Goal: Task Accomplishment & Management: Complete application form

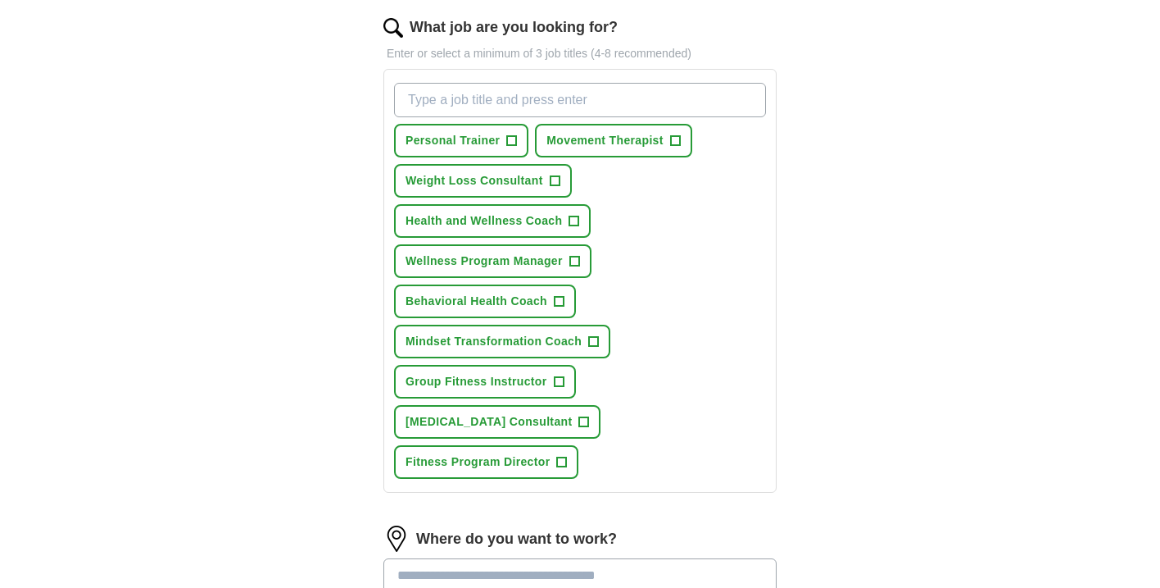
scroll to position [202, 0]
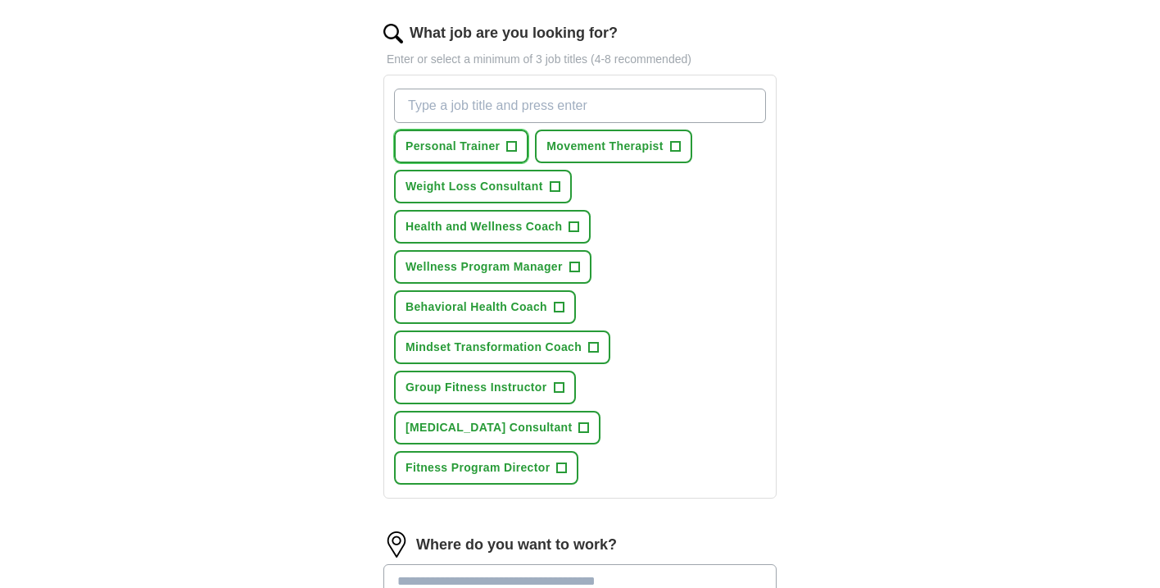
click at [518, 149] on button "Personal Trainer +" at bounding box center [461, 146] width 134 height 34
click at [692, 148] on div "Personal Trainer ✓ × Movement Therapist + Weight Loss Consultant + Health and W…" at bounding box center [580, 286] width 379 height 409
click at [674, 151] on span "+" at bounding box center [675, 146] width 10 height 13
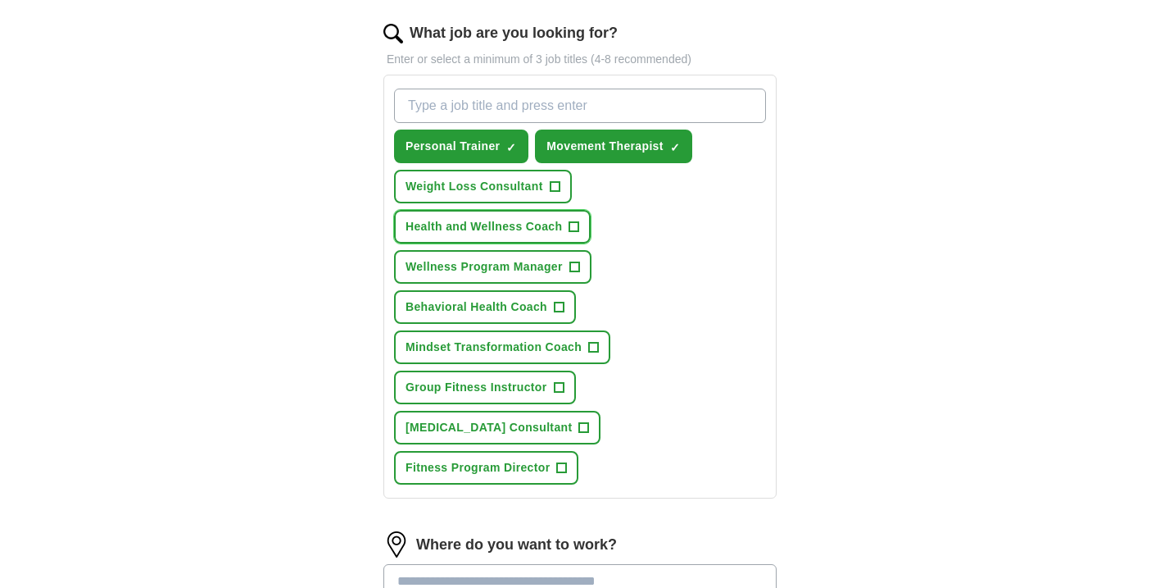
click at [566, 225] on button "Health and Wellness Coach +" at bounding box center [492, 227] width 197 height 34
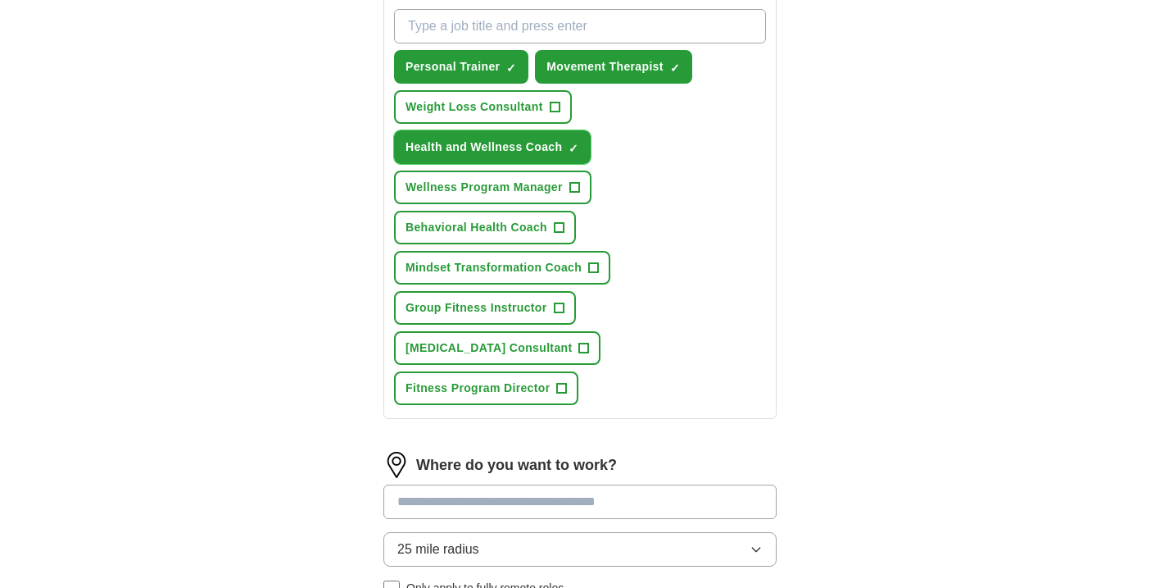
scroll to position [283, 0]
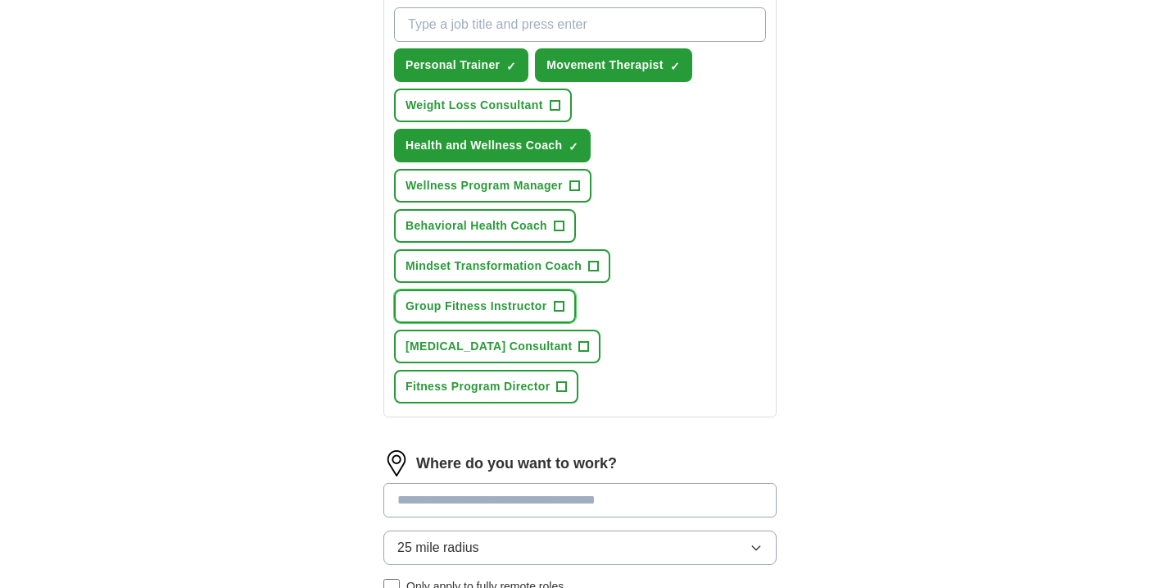
click at [542, 309] on span "Group Fitness Instructor" at bounding box center [477, 305] width 142 height 17
click at [547, 277] on button "Mindset Transformation Coach +" at bounding box center [502, 266] width 216 height 34
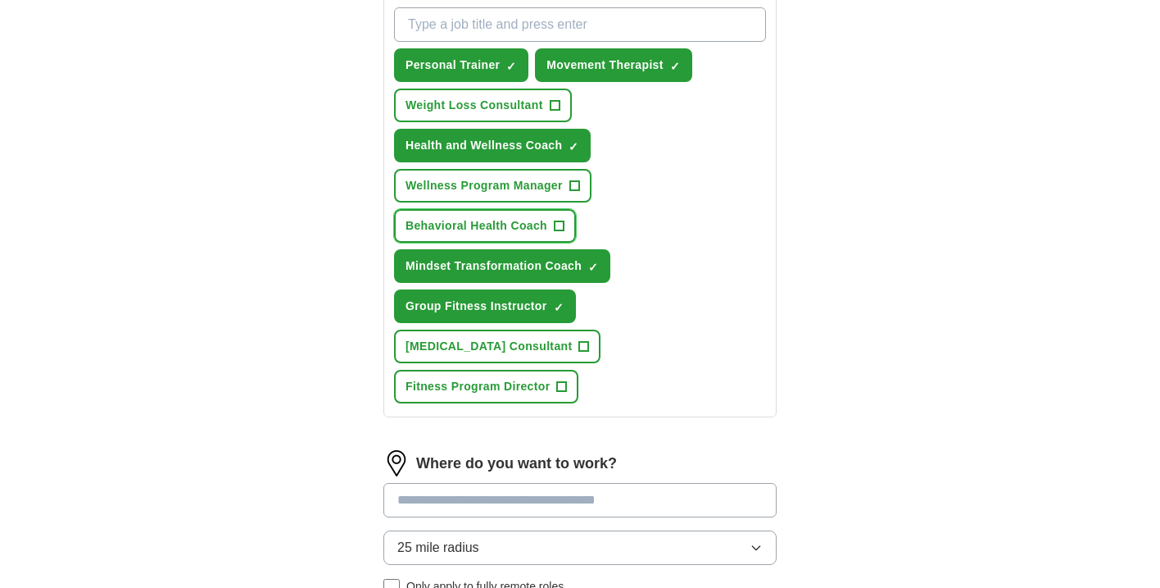
click at [532, 231] on span "Behavioral Health Coach" at bounding box center [477, 225] width 142 height 17
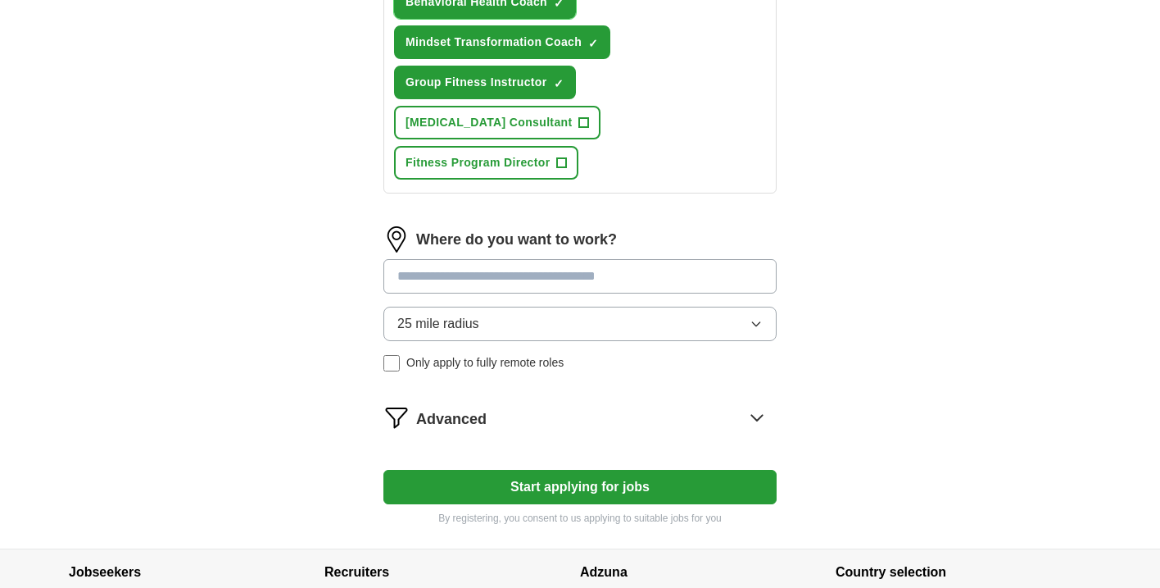
scroll to position [530, 0]
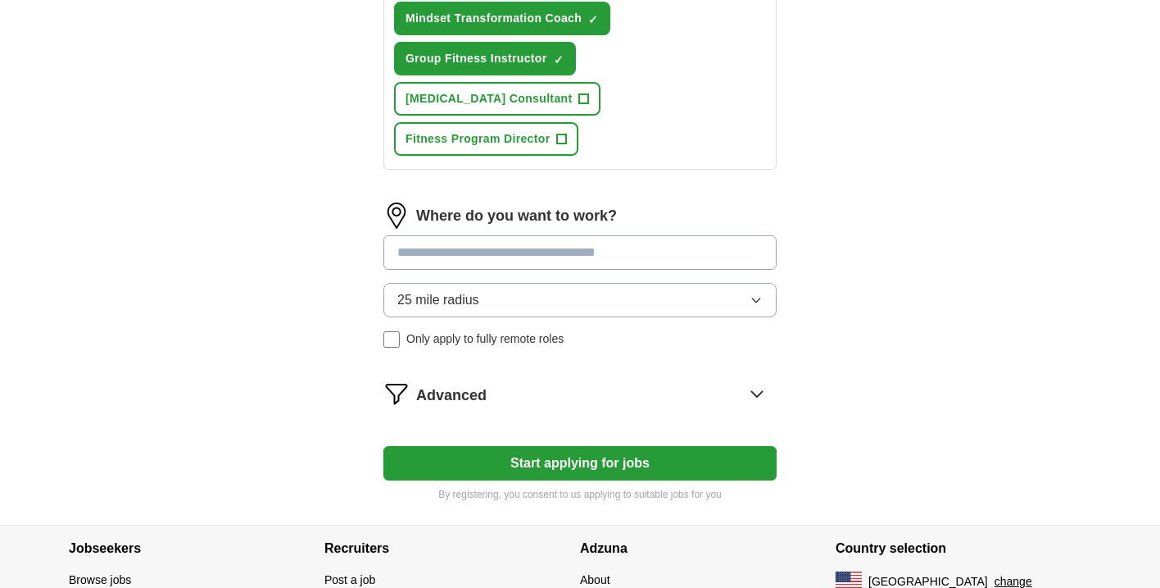
click at [491, 252] on input at bounding box center [580, 252] width 393 height 34
type input "*****"
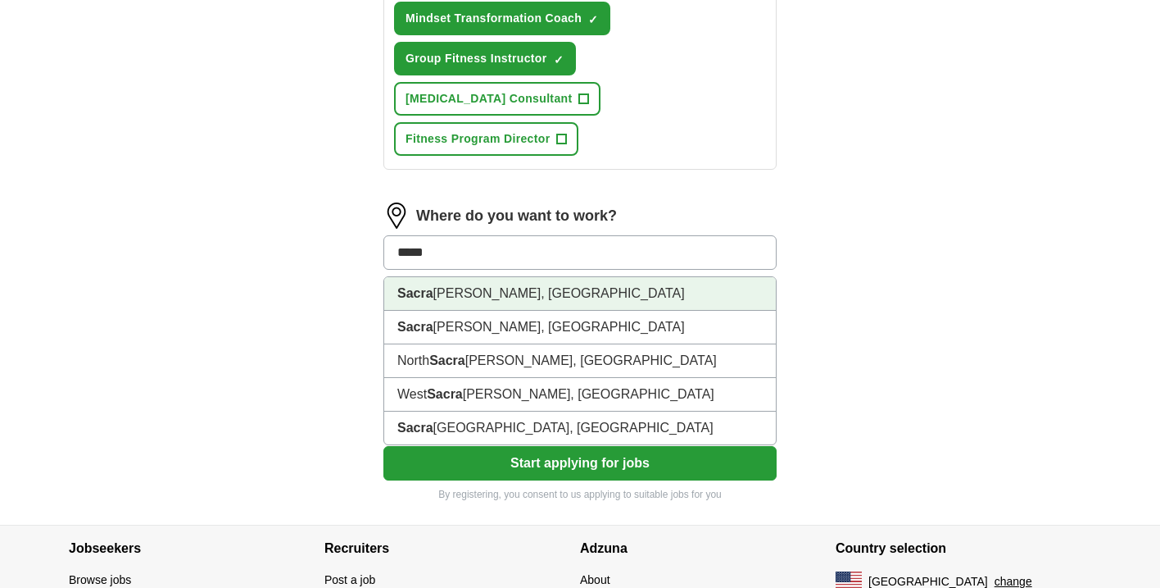
click at [469, 294] on li "Sacra [PERSON_NAME], [GEOGRAPHIC_DATA]" at bounding box center [580, 294] width 392 height 34
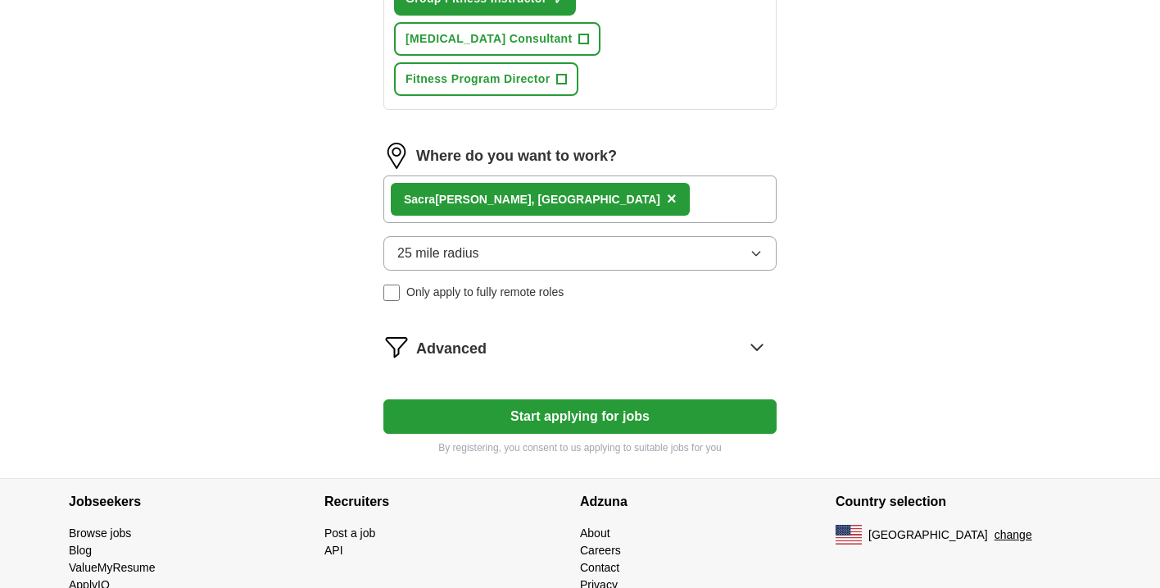
scroll to position [593, 0]
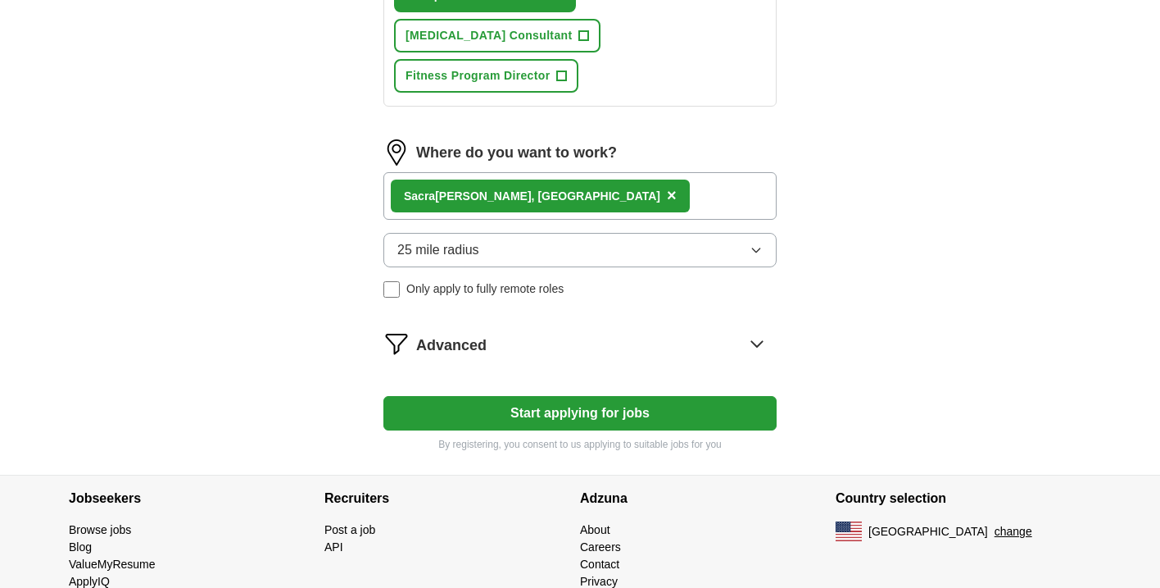
click at [543, 348] on div "Advanced" at bounding box center [596, 343] width 361 height 26
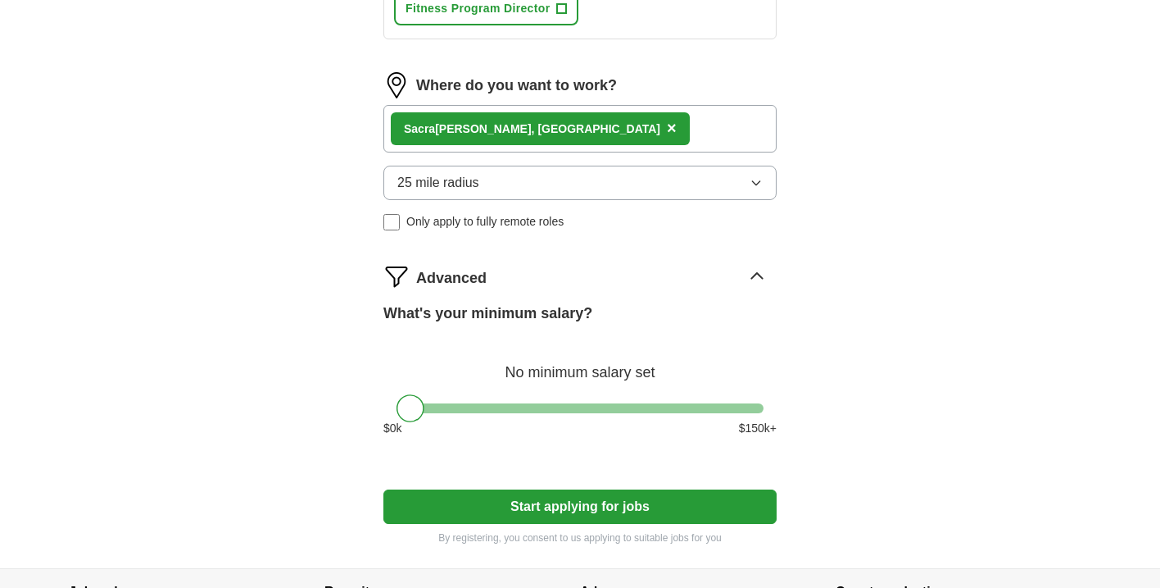
scroll to position [663, 0]
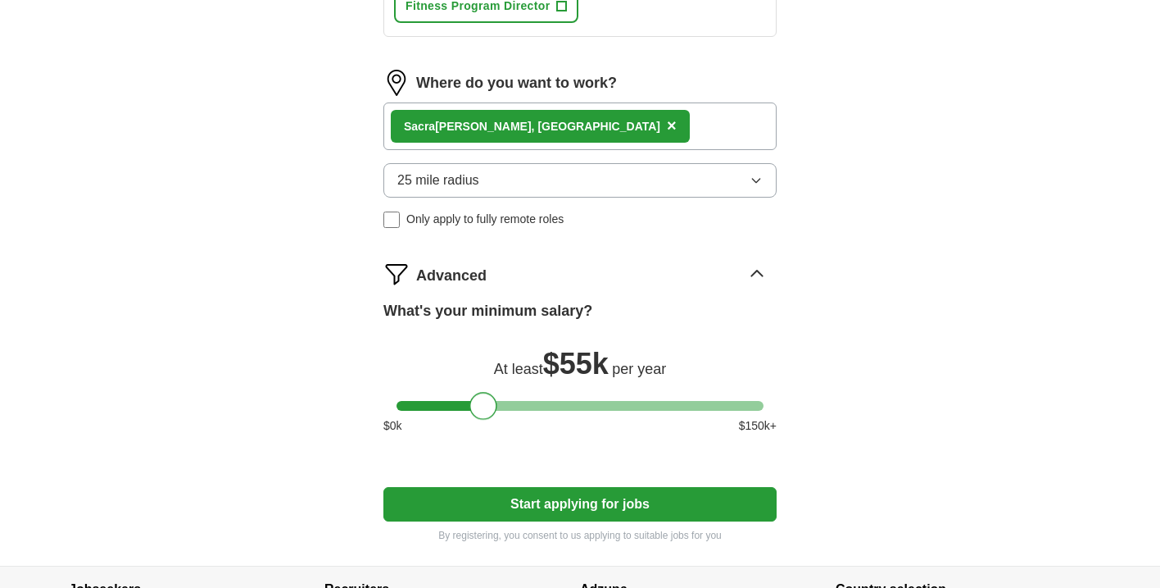
drag, startPoint x: 411, startPoint y: 408, endPoint x: 483, endPoint y: 416, distance: 72.6
click at [483, 416] on div at bounding box center [484, 406] width 28 height 28
drag, startPoint x: 480, startPoint y: 408, endPoint x: 424, endPoint y: 402, distance: 56.9
click at [424, 402] on div at bounding box center [428, 406] width 28 height 28
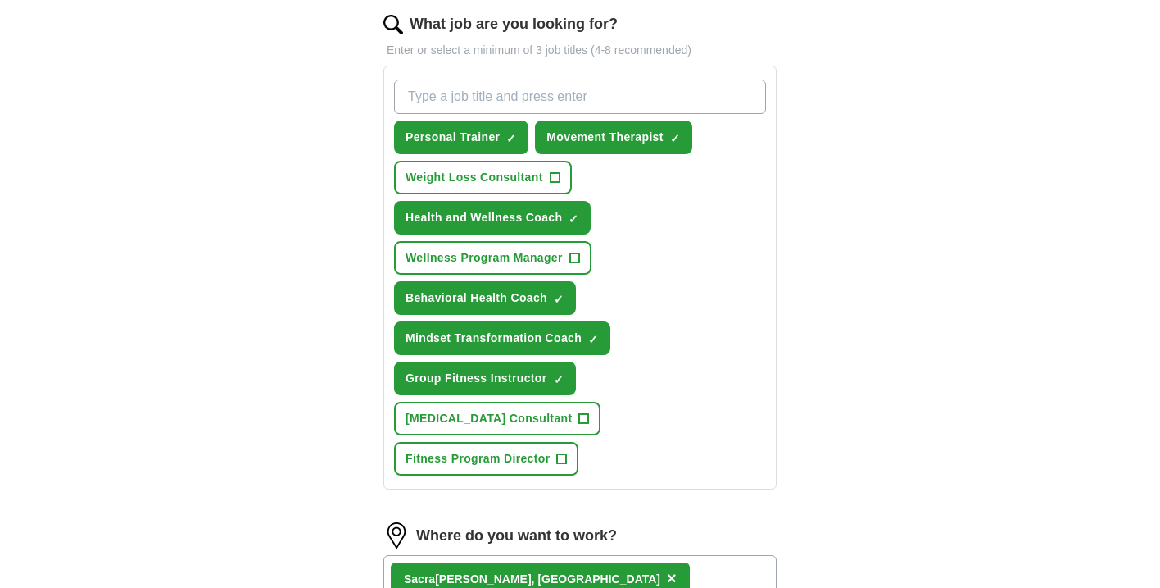
scroll to position [209, 0]
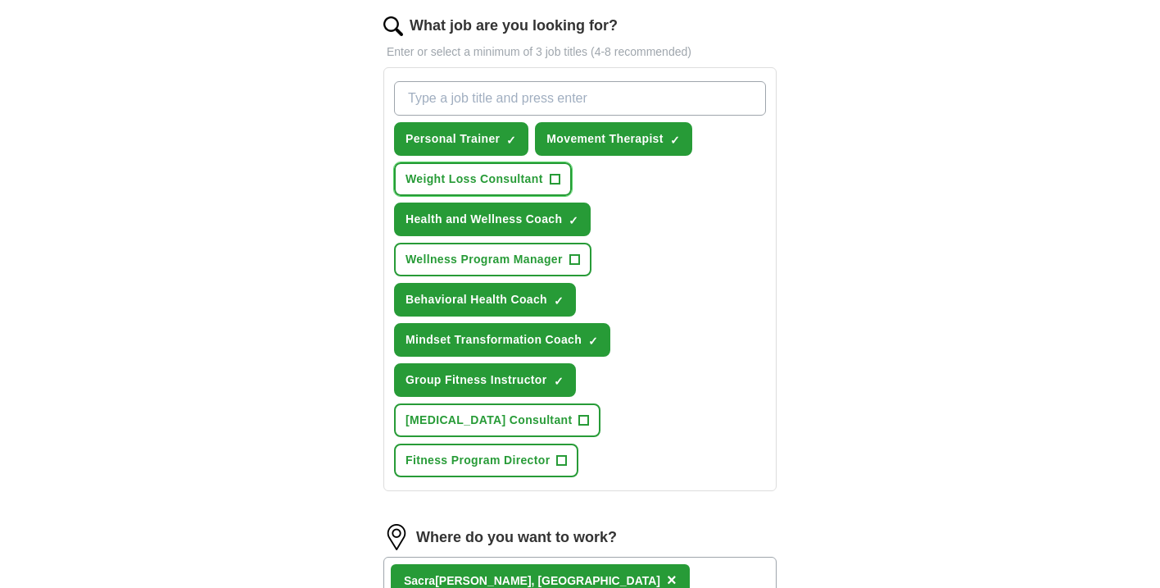
click at [517, 178] on span "Weight Loss Consultant" at bounding box center [475, 178] width 138 height 17
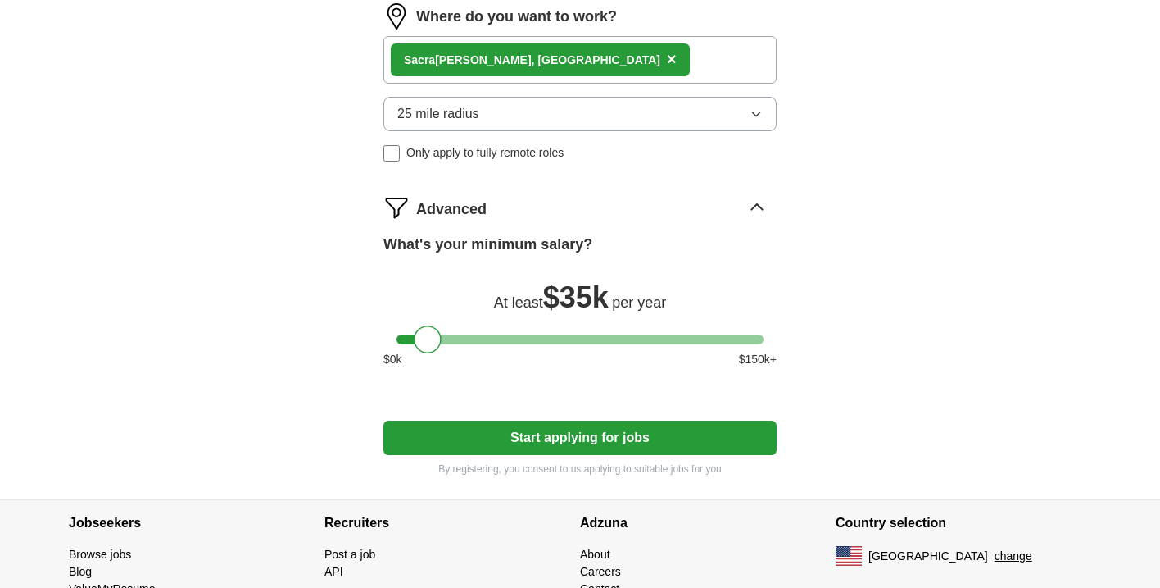
scroll to position [772, 0]
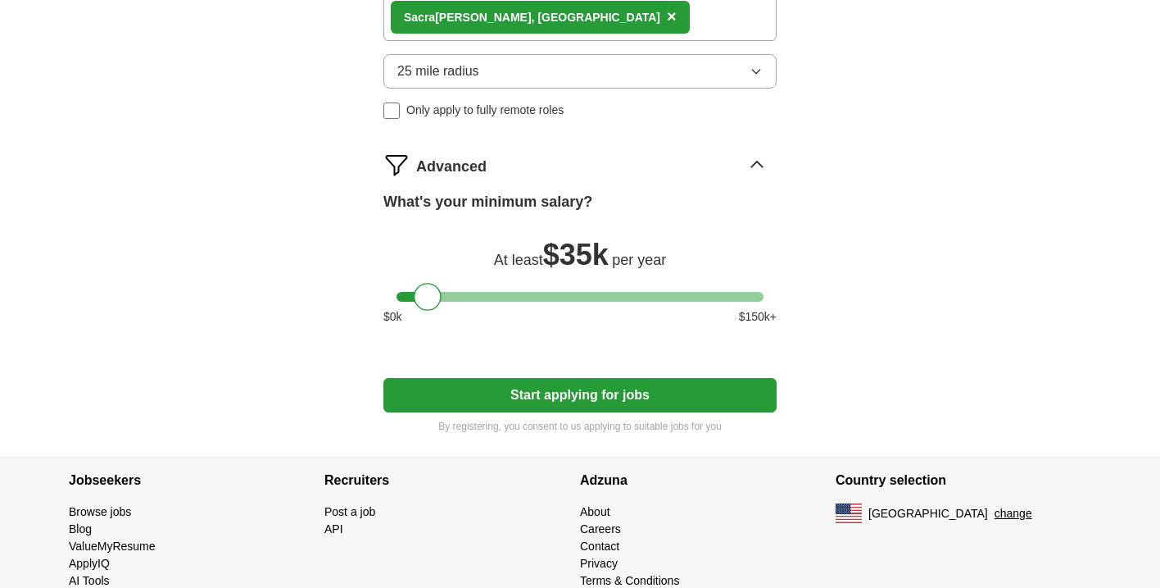
click at [524, 387] on button "Start applying for jobs" at bounding box center [580, 395] width 393 height 34
select select "**"
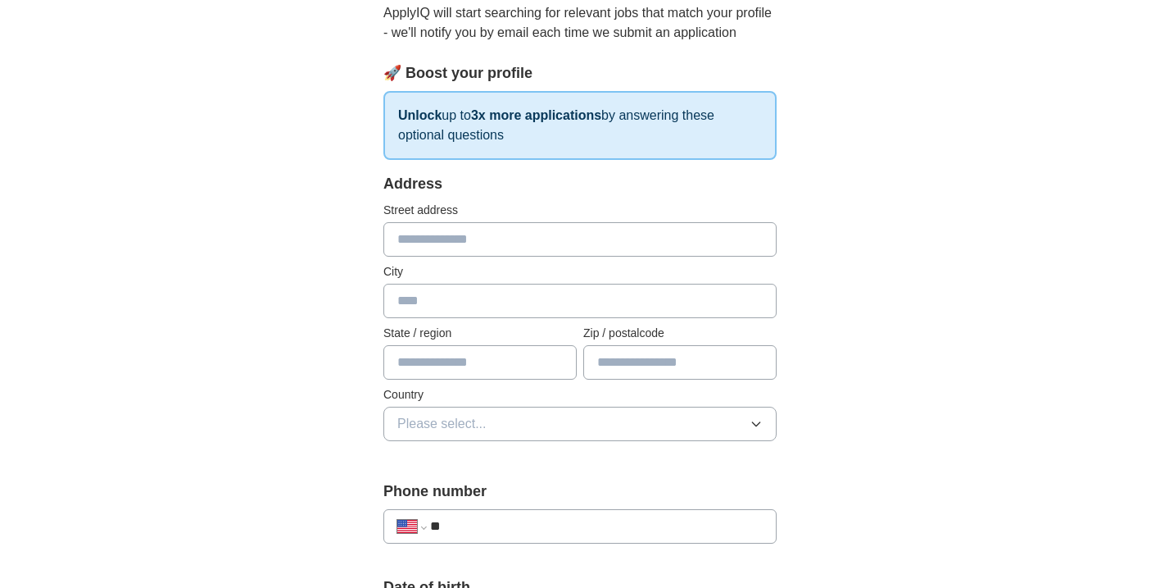
scroll to position [203, 0]
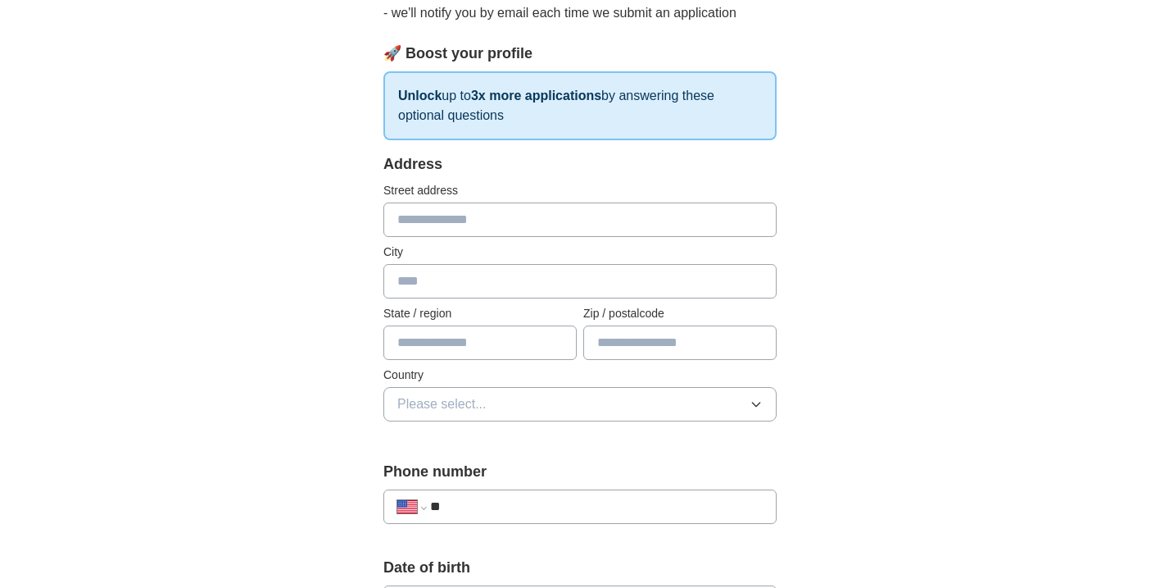
click at [452, 213] on input "text" at bounding box center [580, 219] width 393 height 34
type input "**********"
type input "**"
type input "*****"
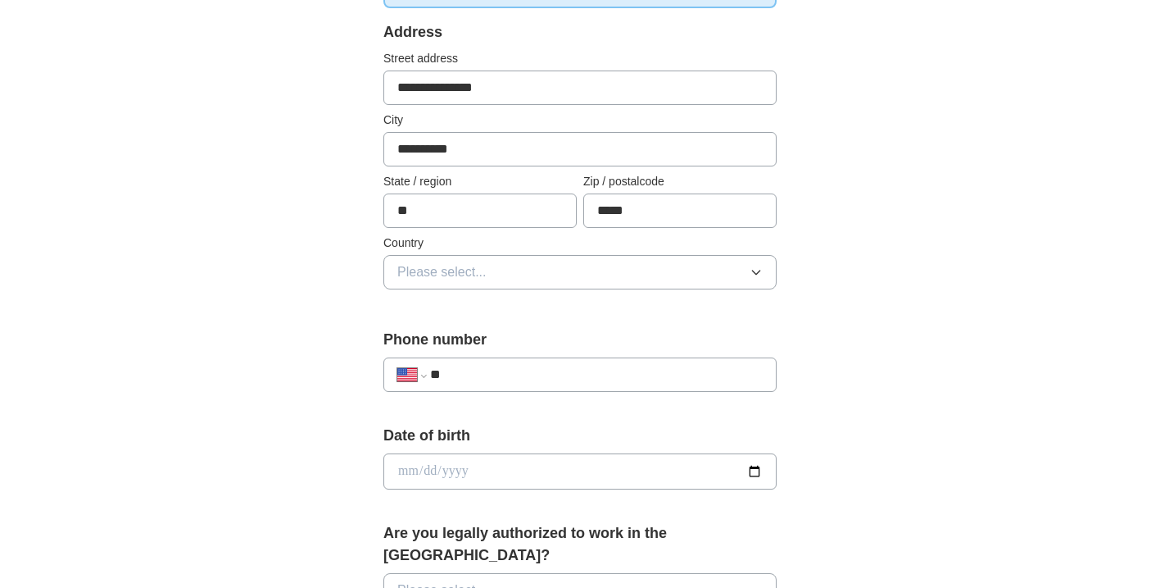
scroll to position [337, 0]
click at [491, 266] on button "Please select..." at bounding box center [580, 270] width 393 height 34
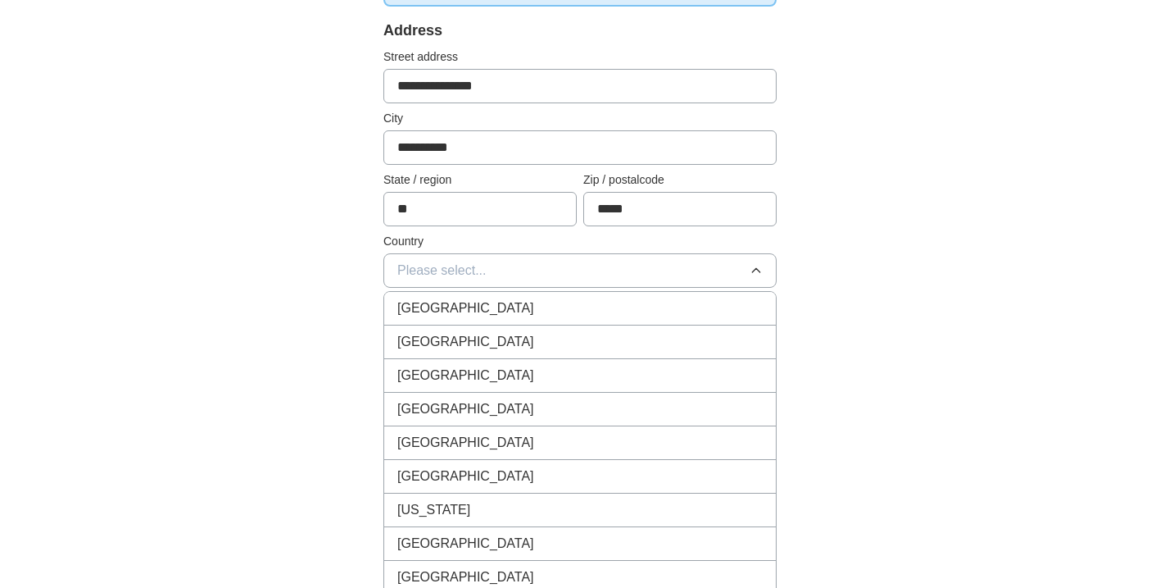
click at [467, 341] on span "[GEOGRAPHIC_DATA]" at bounding box center [465, 342] width 137 height 20
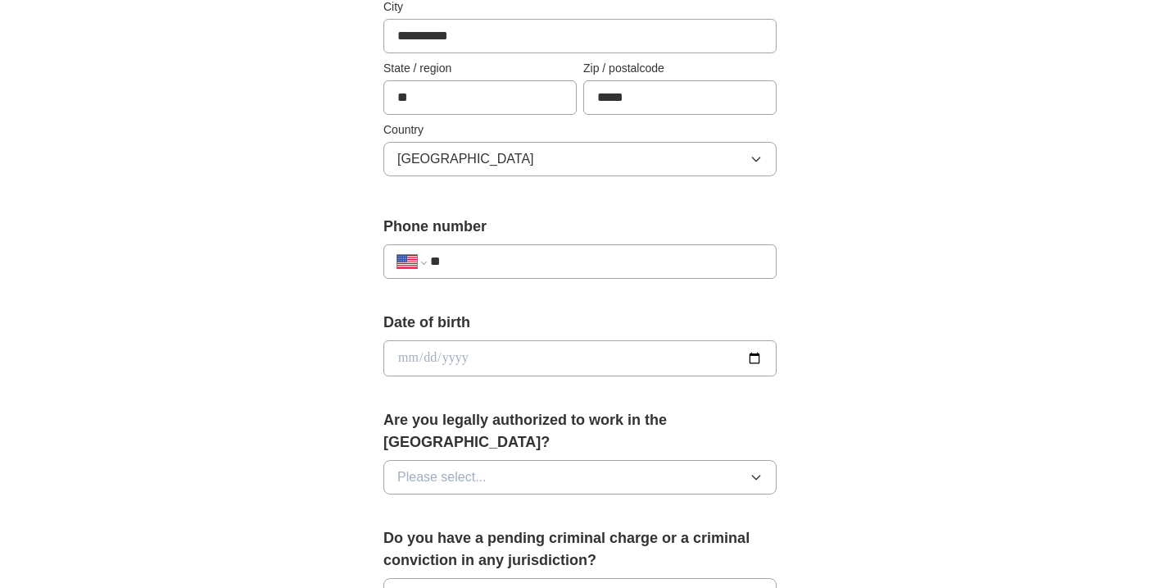
scroll to position [475, 0]
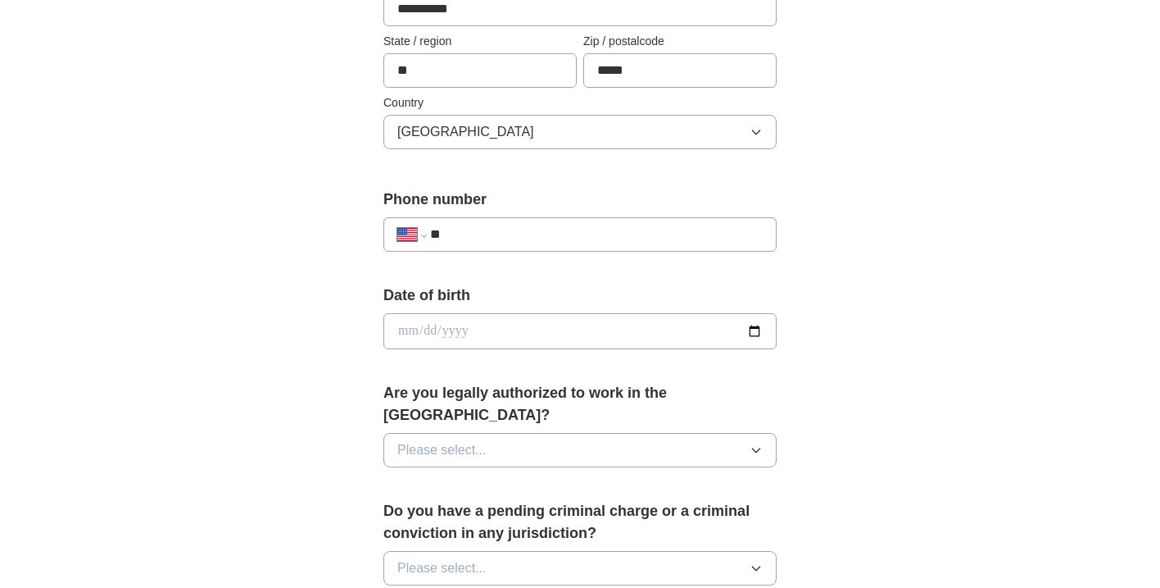
click at [471, 234] on input "**" at bounding box center [596, 235] width 333 height 20
type input "**********"
click at [499, 326] on input "date" at bounding box center [580, 331] width 393 height 36
type input "**********"
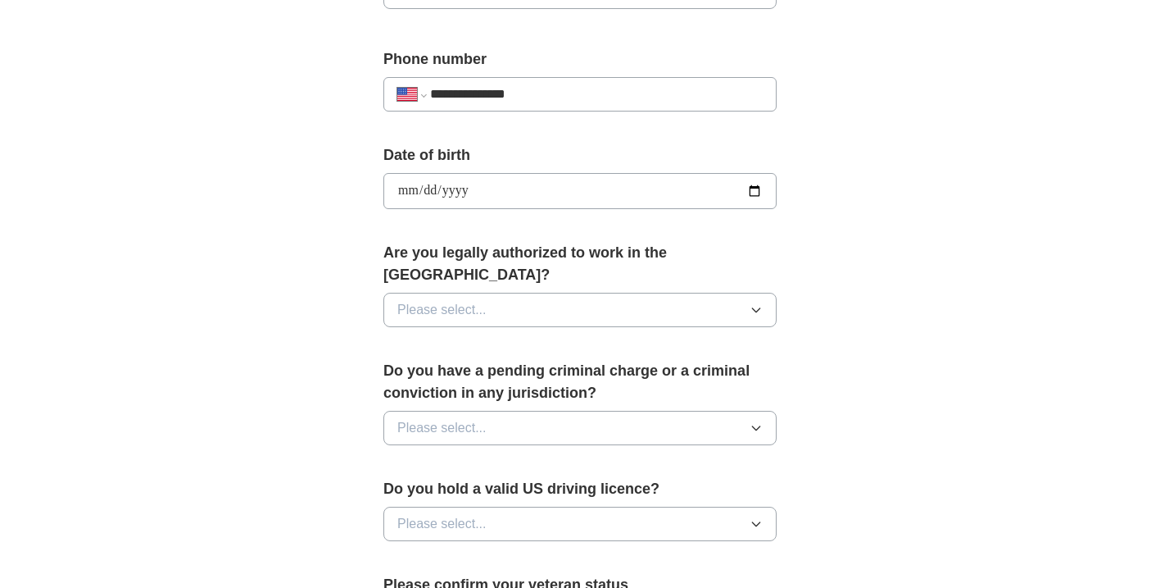
scroll to position [628, 0]
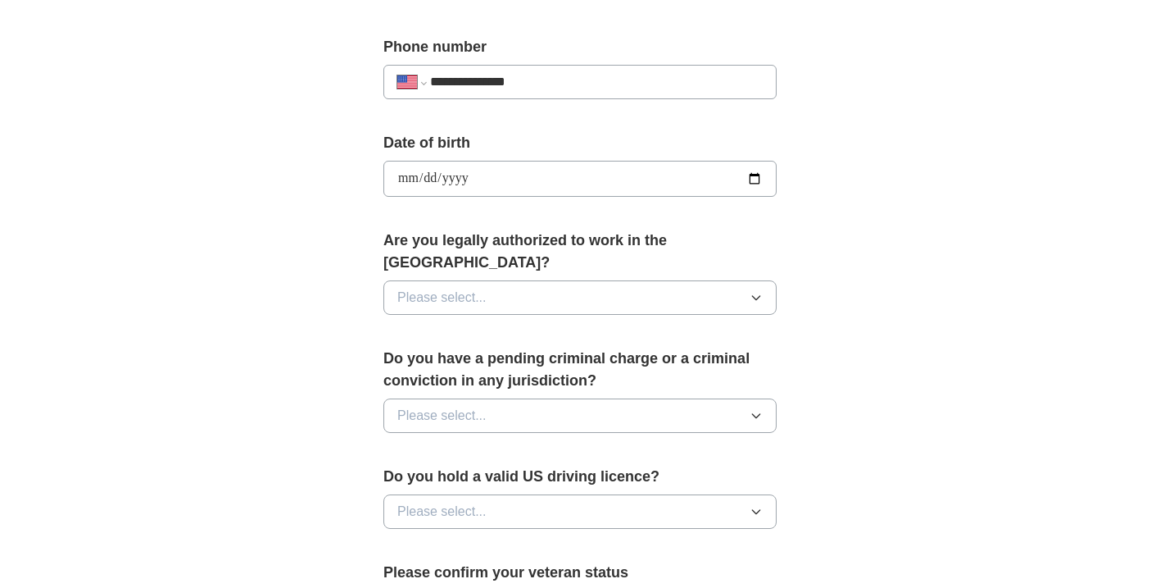
click at [494, 284] on button "Please select..." at bounding box center [580, 297] width 393 height 34
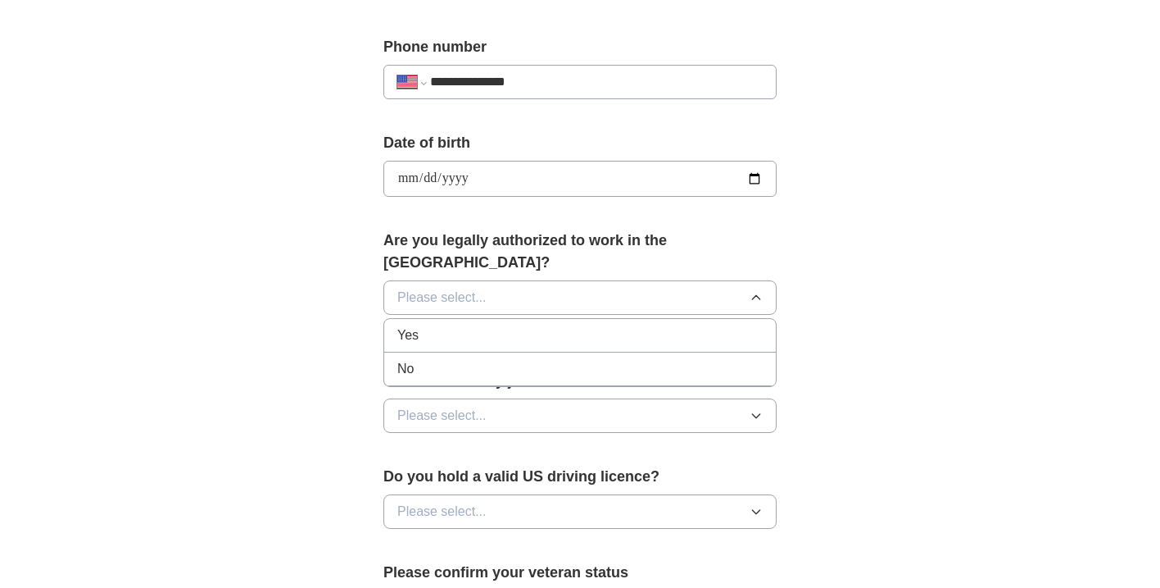
click at [456, 325] on div "Yes" at bounding box center [579, 335] width 365 height 20
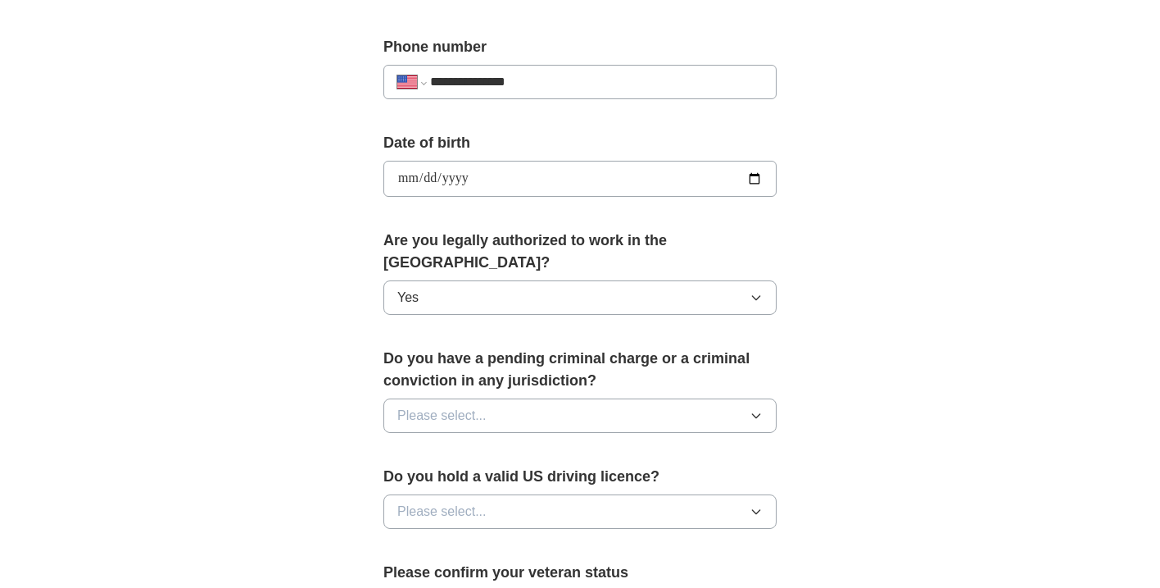
click at [434, 406] on span "Please select..." at bounding box center [441, 416] width 89 height 20
click at [429, 477] on div "No" at bounding box center [579, 487] width 365 height 20
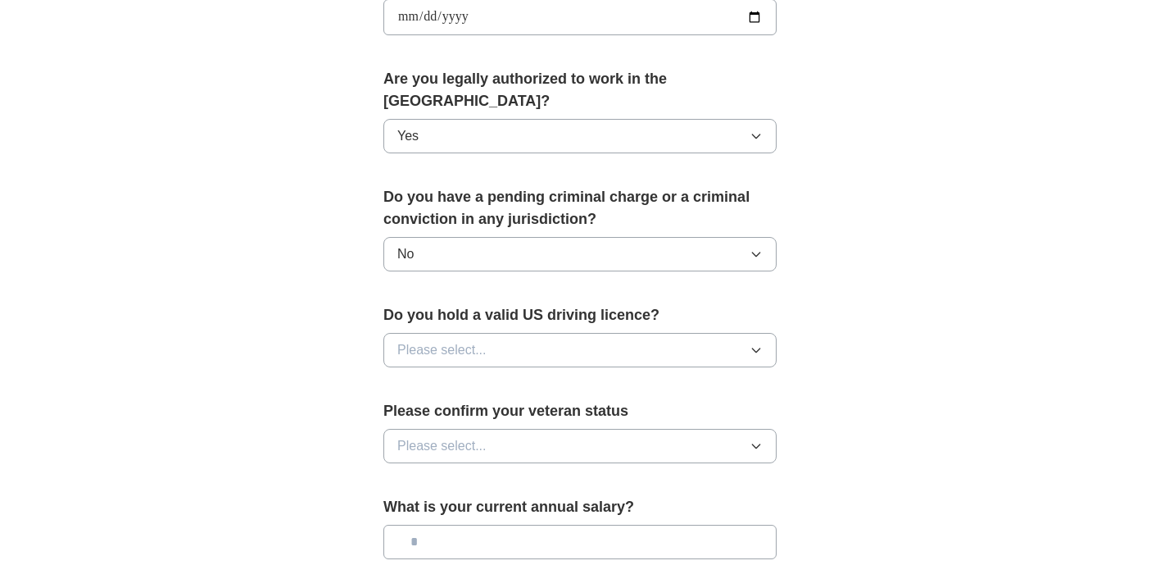
scroll to position [803, 0]
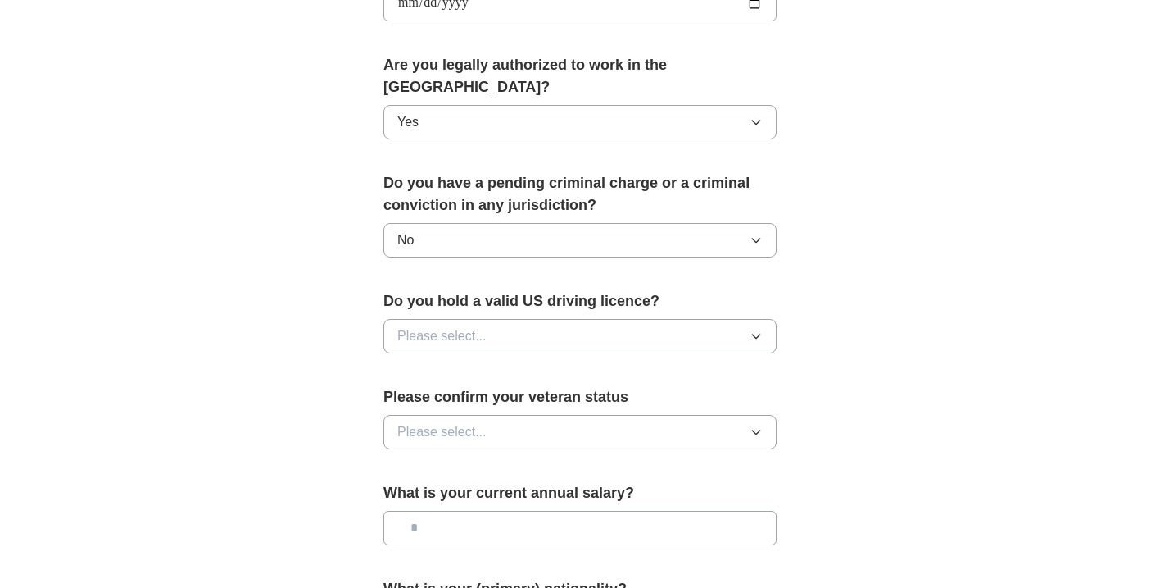
click at [473, 326] on span "Please select..." at bounding box center [441, 336] width 89 height 20
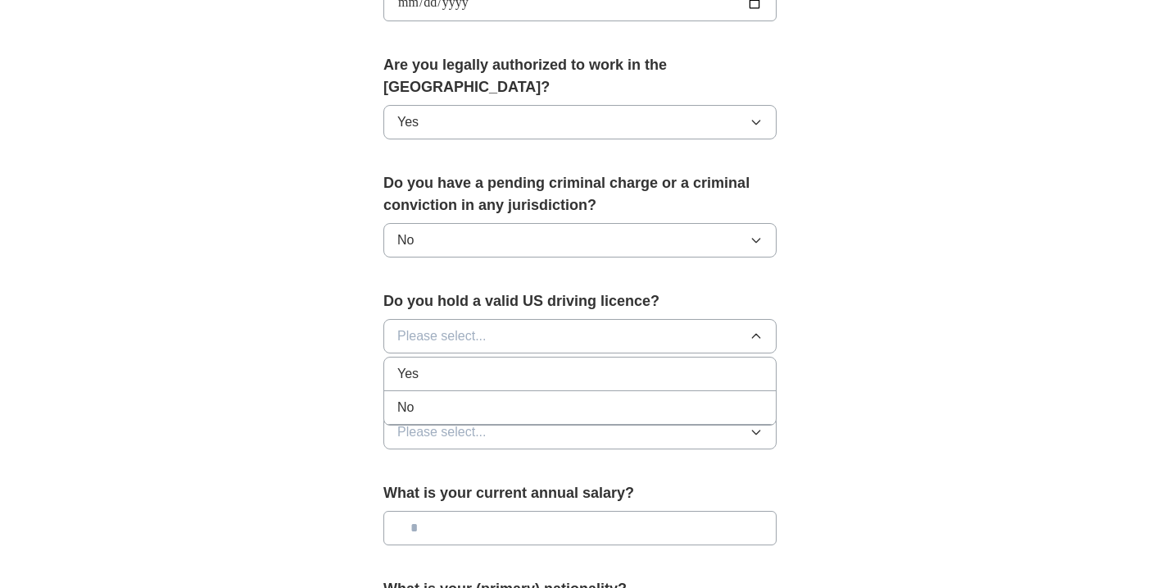
click at [447, 364] on div "Yes" at bounding box center [579, 374] width 365 height 20
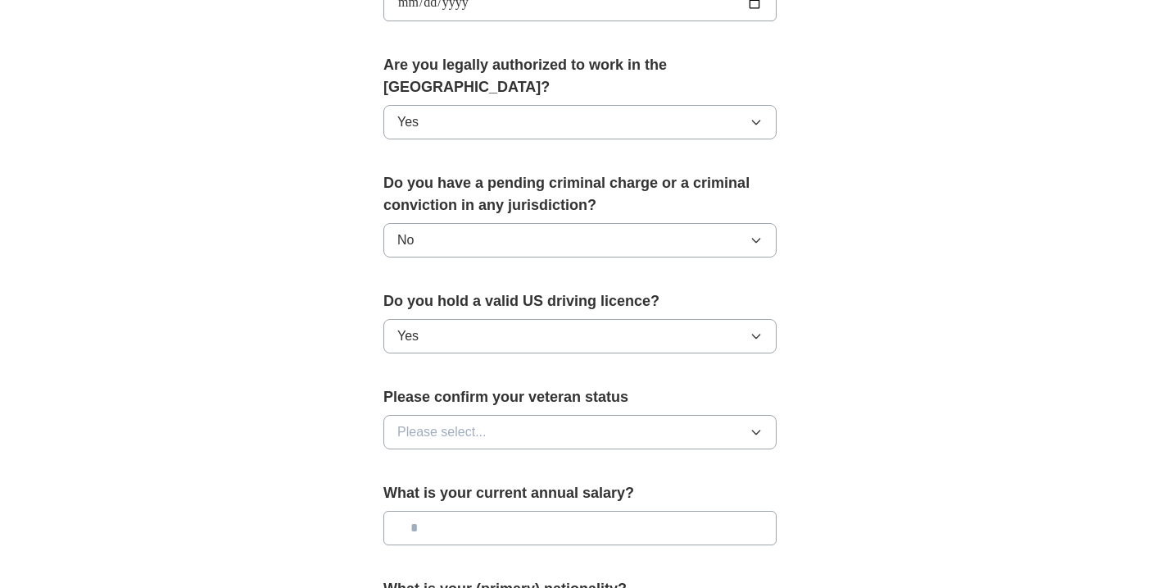
click at [445, 422] on span "Please select..." at bounding box center [441, 432] width 89 height 20
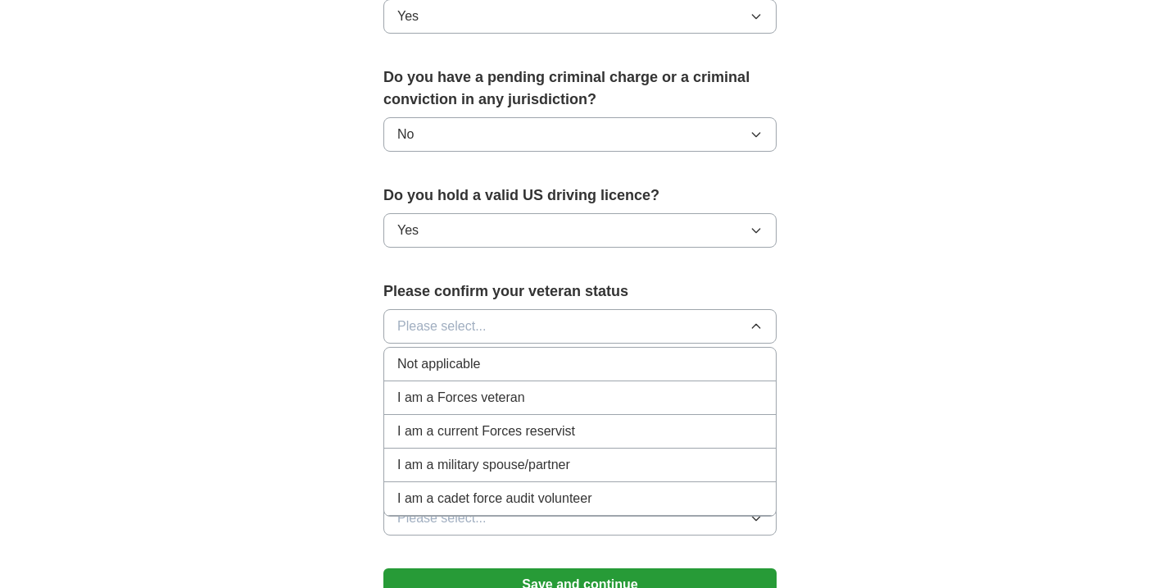
scroll to position [919, 0]
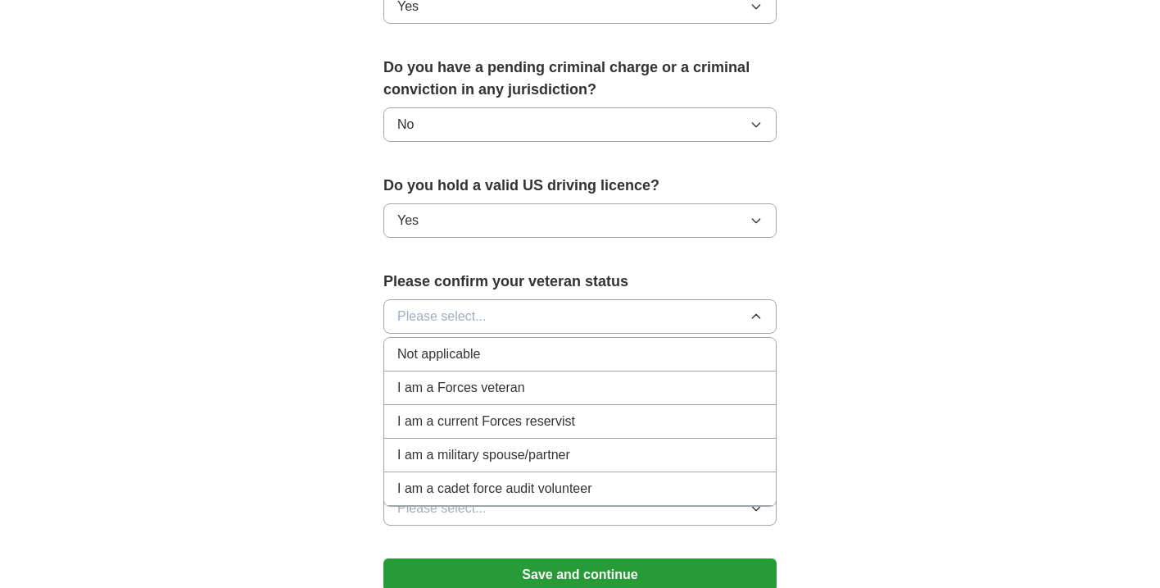
click at [462, 344] on span "Not applicable" at bounding box center [438, 354] width 83 height 20
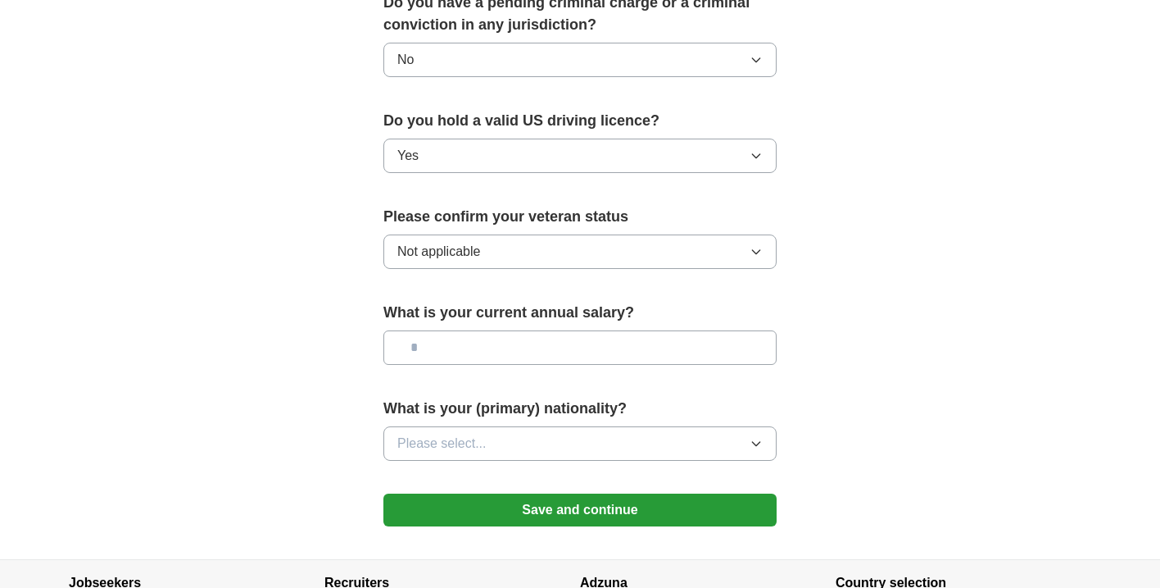
scroll to position [988, 0]
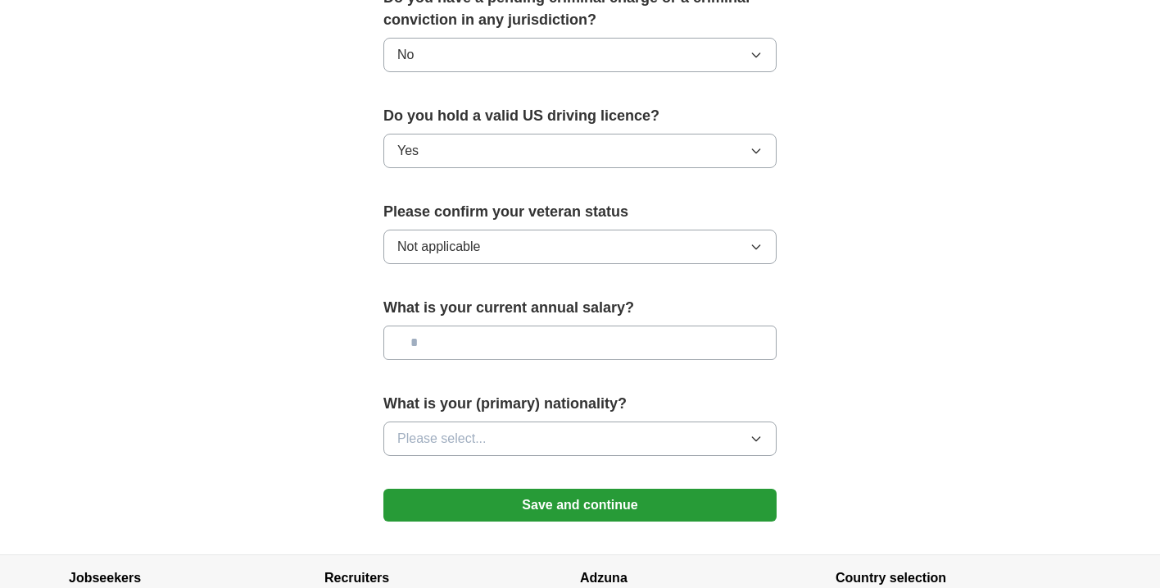
click at [457, 331] on input "text" at bounding box center [580, 342] width 393 height 34
type input "**"
type input "*******"
click at [487, 421] on button "Please select..." at bounding box center [580, 438] width 393 height 34
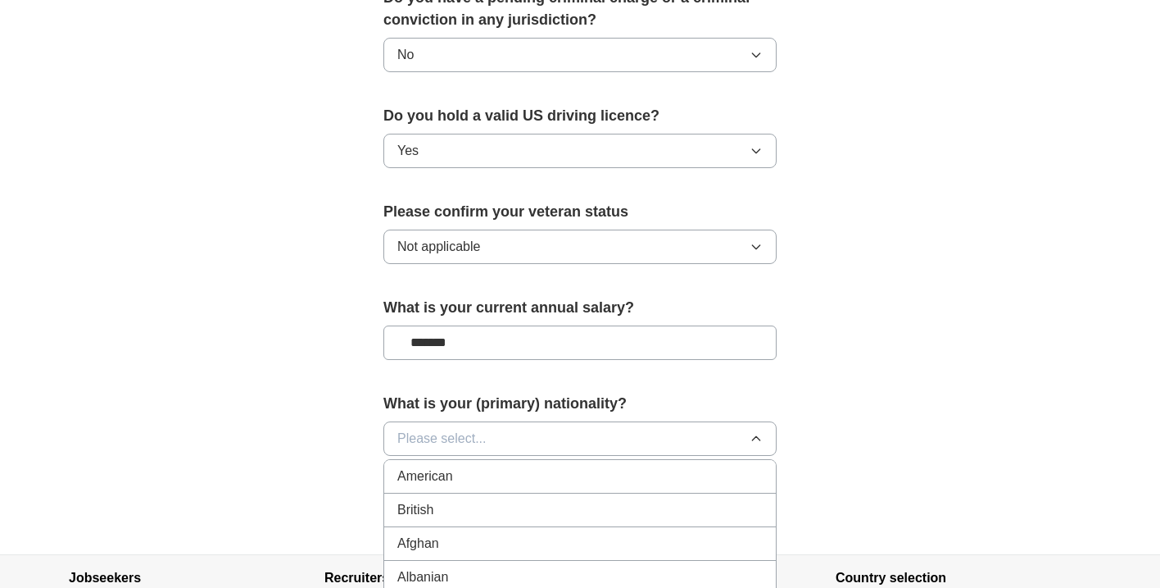
click at [467, 466] on div "American" at bounding box center [579, 476] width 365 height 20
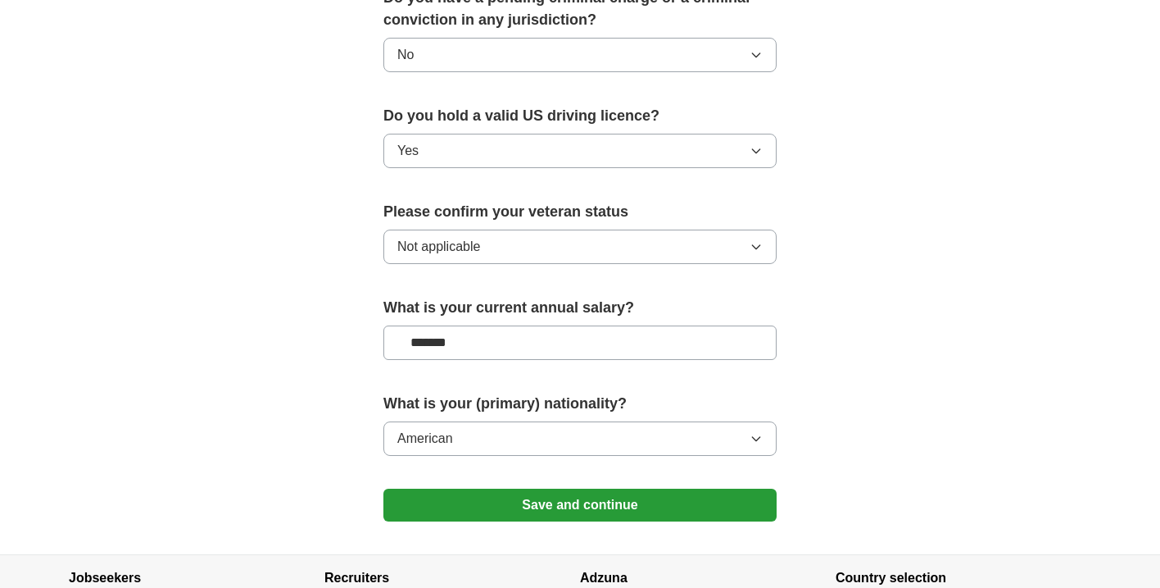
click at [480, 488] on button "Save and continue" at bounding box center [580, 504] width 393 height 33
